Goal: Task Accomplishment & Management: Manage account settings

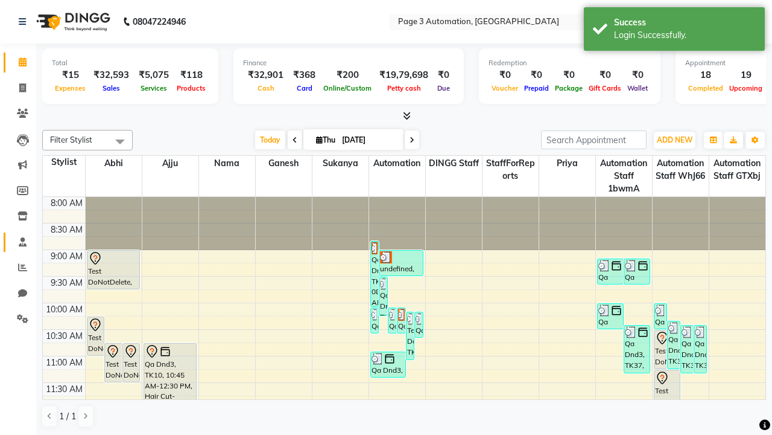
click at [18, 241] on span at bounding box center [22, 242] width 21 height 14
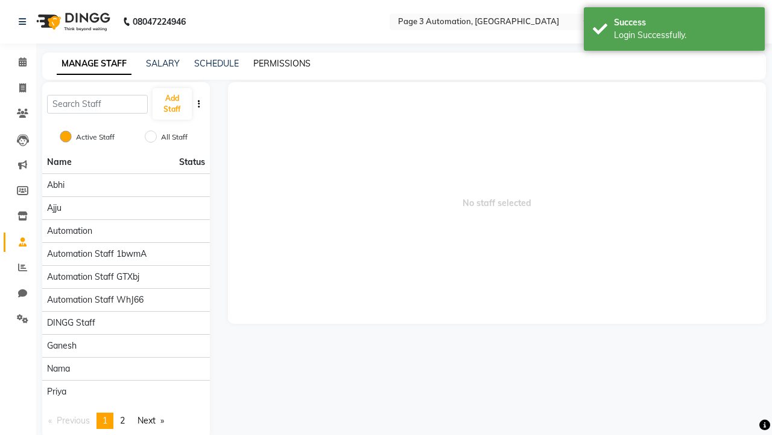
click at [282, 63] on link "PERMISSIONS" at bounding box center [281, 63] width 57 height 11
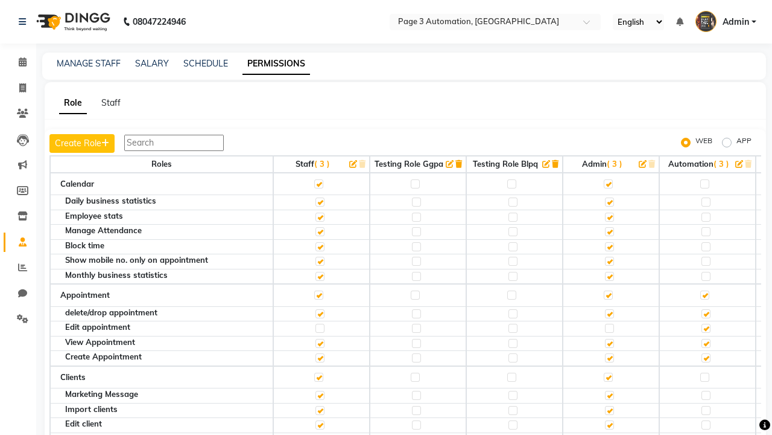
click at [705, 183] on label at bounding box center [705, 183] width 9 height 9
click at [705, 183] on input "checkbox" at bounding box center [705, 184] width 8 height 8
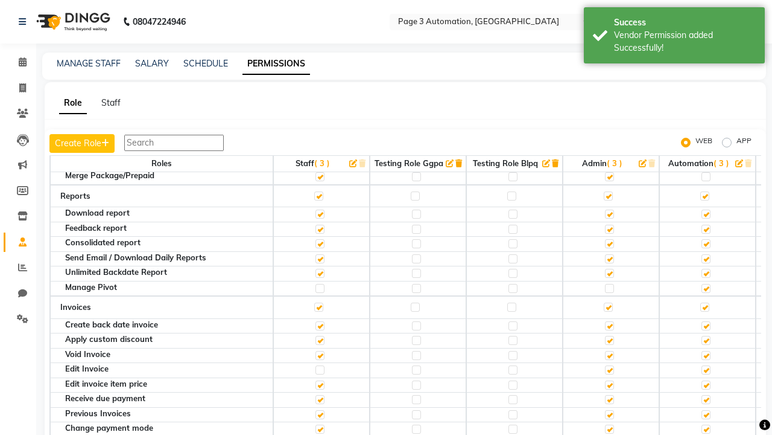
click at [705, 104] on label at bounding box center [705, 99] width 9 height 9
click at [705, 103] on input "checkbox" at bounding box center [705, 99] width 8 height 8
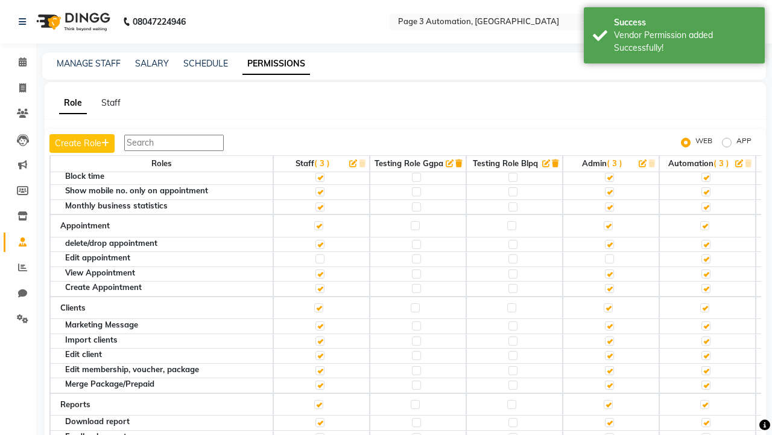
scroll to position [12, 0]
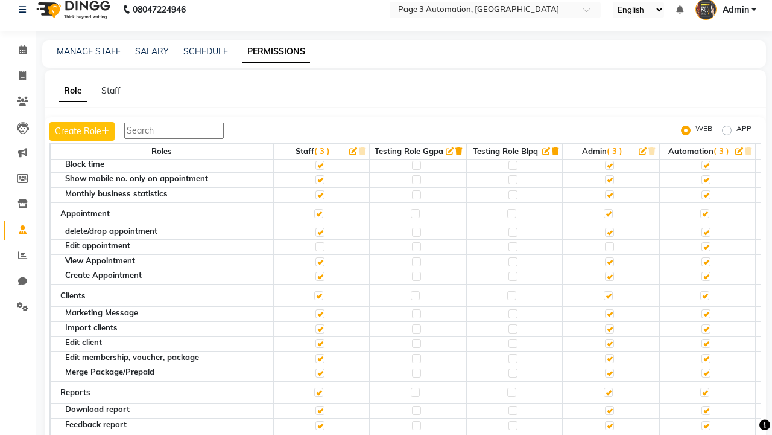
click at [726, 10] on span "Admin" at bounding box center [736, 10] width 27 height 13
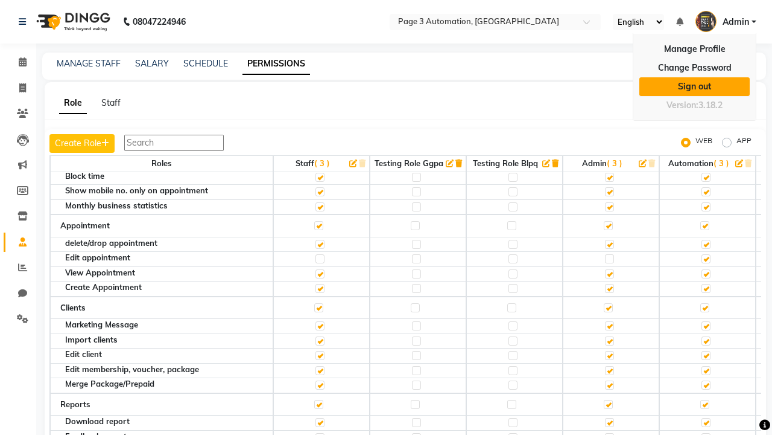
click at [695, 86] on link "Sign out" at bounding box center [695, 86] width 110 height 19
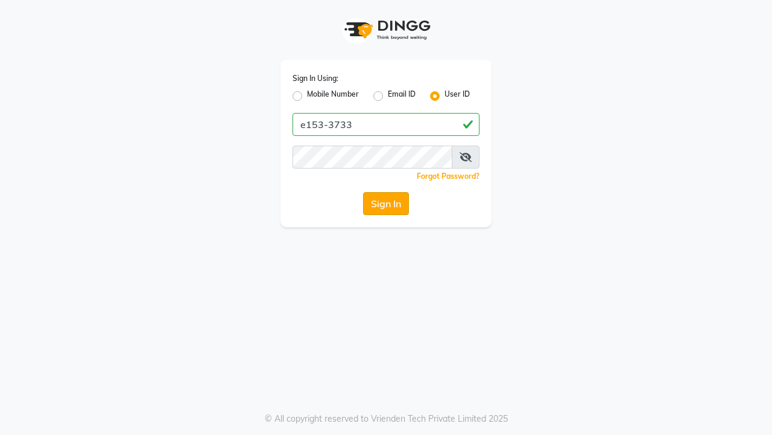
click at [386, 203] on button "Sign In" at bounding box center [386, 203] width 46 height 23
